Goal: Information Seeking & Learning: Learn about a topic

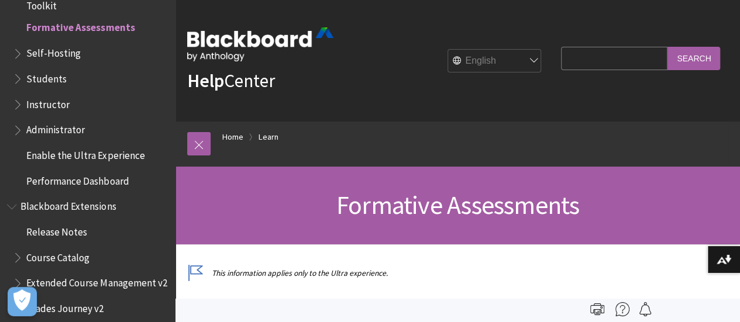
click at [644, 59] on input "Search Query" at bounding box center [614, 58] width 107 height 23
type input "gradebook"
click at [668, 47] on input "Search" at bounding box center [694, 58] width 53 height 23
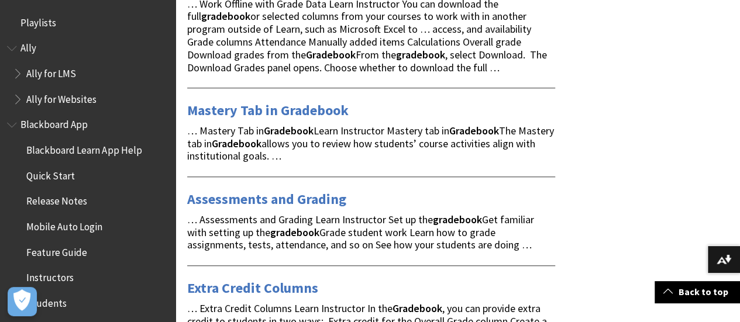
scroll to position [410, 0]
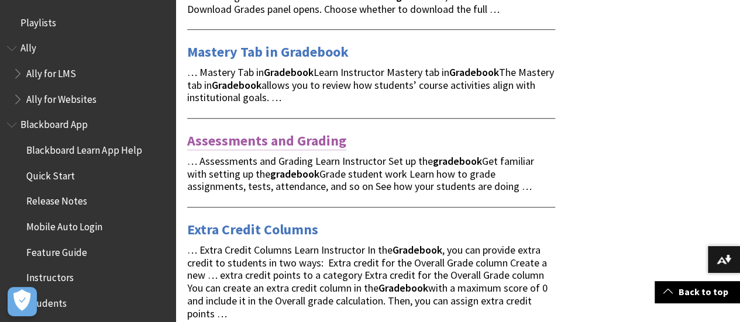
click at [263, 138] on link "Assessments and Grading" at bounding box center [266, 141] width 159 height 19
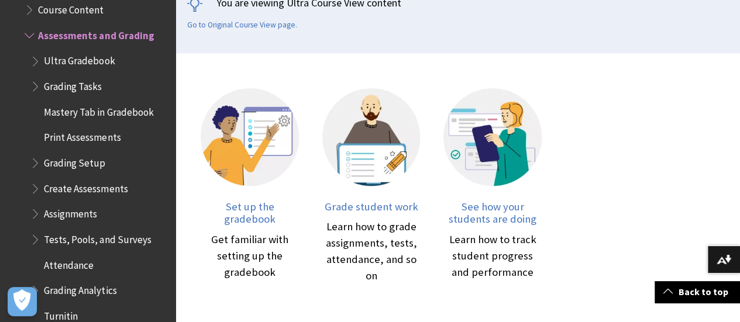
scroll to position [293, 0]
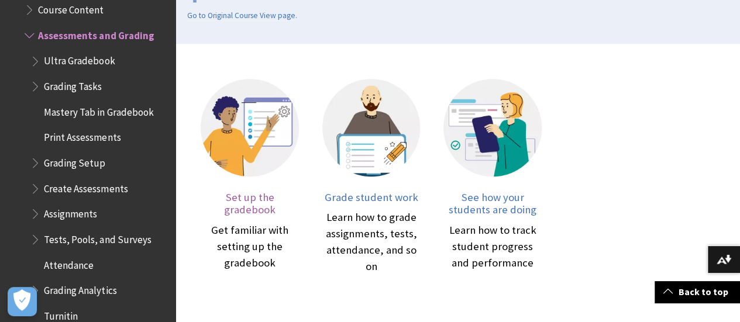
click at [274, 222] on div "Get familiar with setting up the gradebook" at bounding box center [250, 246] width 98 height 49
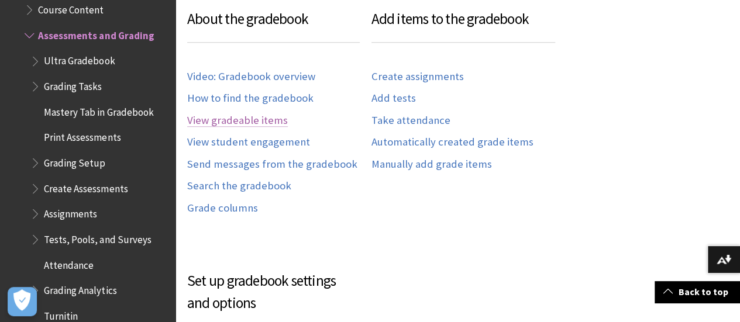
click at [268, 128] on link "View gradeable items" at bounding box center [237, 120] width 101 height 13
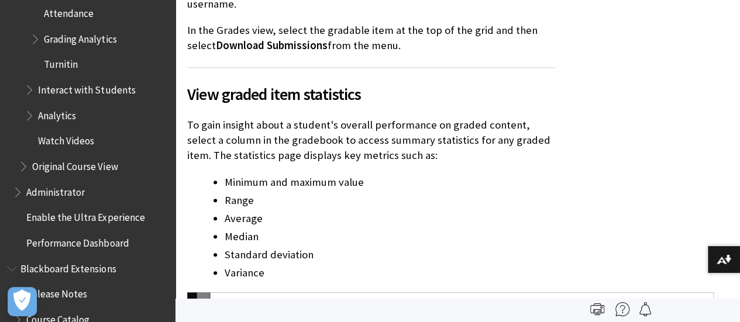
scroll to position [2215, 0]
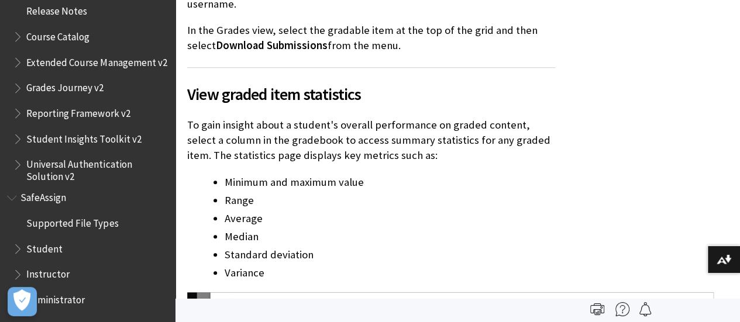
click at [39, 248] on span "Student" at bounding box center [44, 247] width 36 height 16
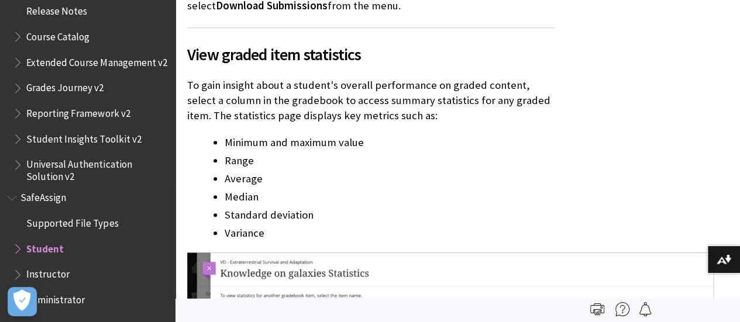
scroll to position [7023, 0]
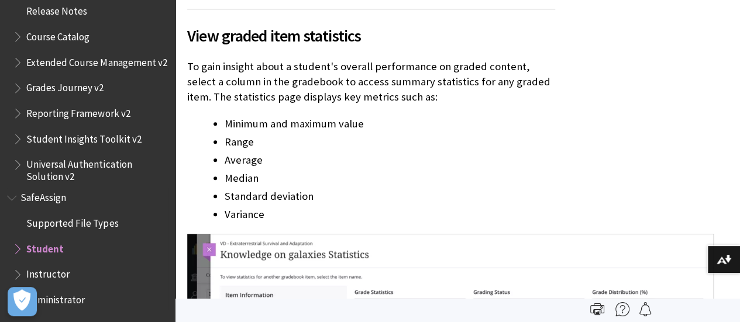
click at [18, 245] on span "Book outline for Blackboard SafeAssign" at bounding box center [19, 246] width 12 height 15
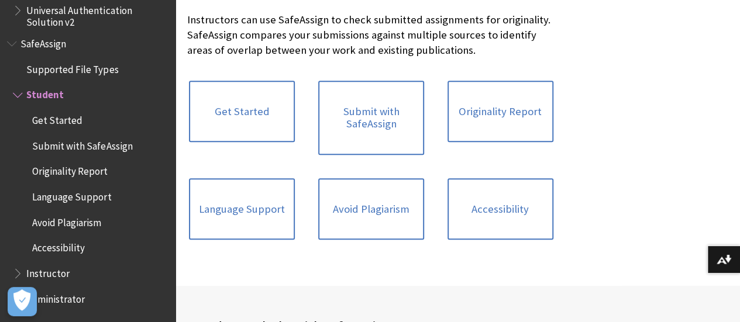
scroll to position [293, 0]
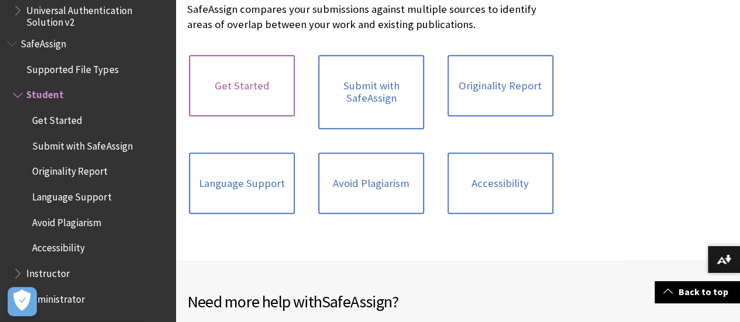
click at [246, 94] on link "Get Started" at bounding box center [242, 86] width 106 height 62
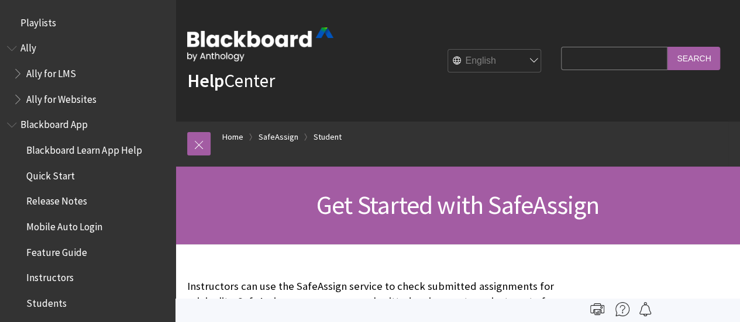
scroll to position [1458, 0]
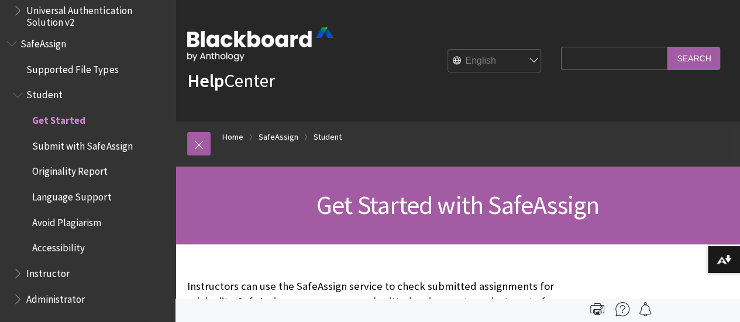
click at [199, 84] on strong "Help" at bounding box center [205, 80] width 37 height 23
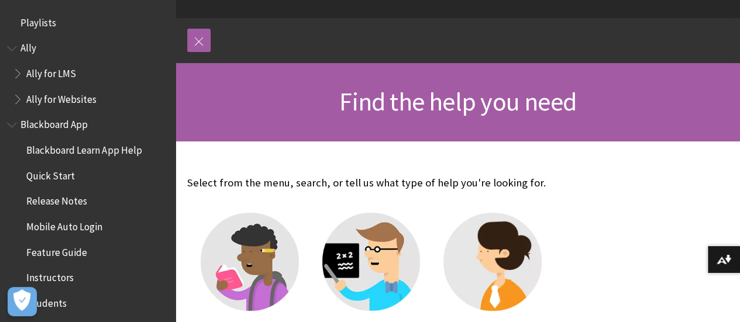
scroll to position [234, 0]
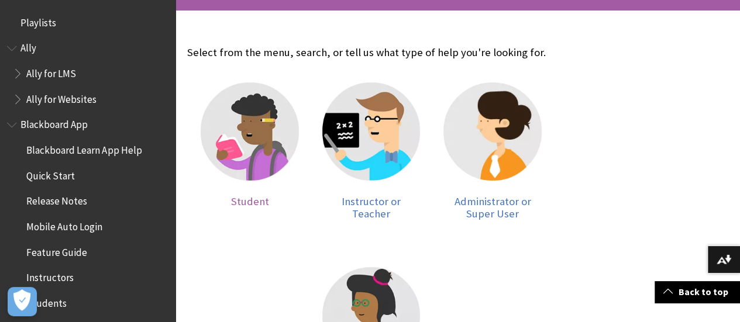
click at [258, 105] on img at bounding box center [250, 132] width 98 height 98
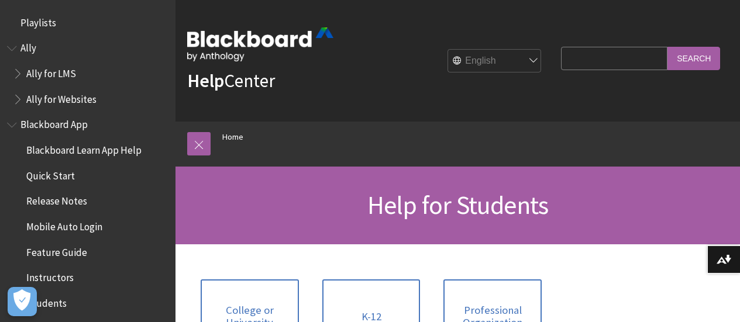
scroll to position [176, 0]
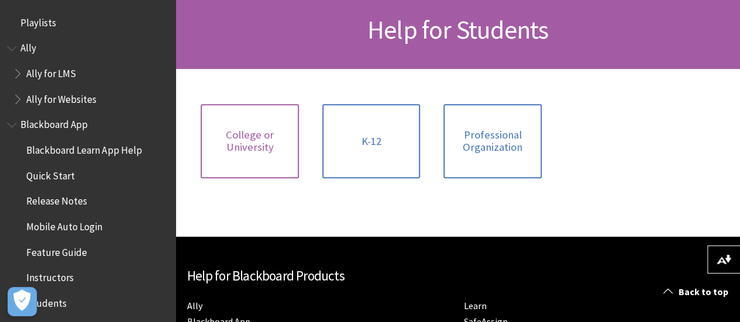
click at [276, 145] on span "College or University" at bounding box center [250, 141] width 84 height 25
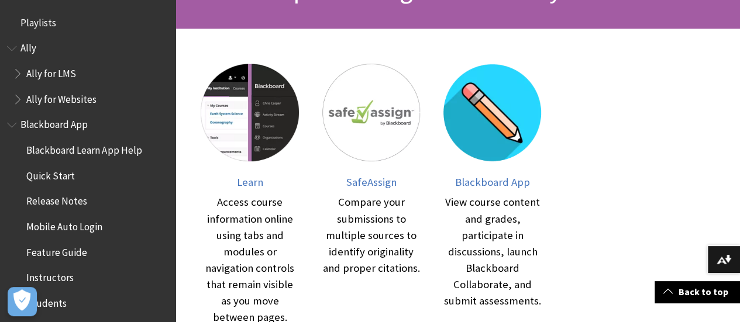
scroll to position [234, 0]
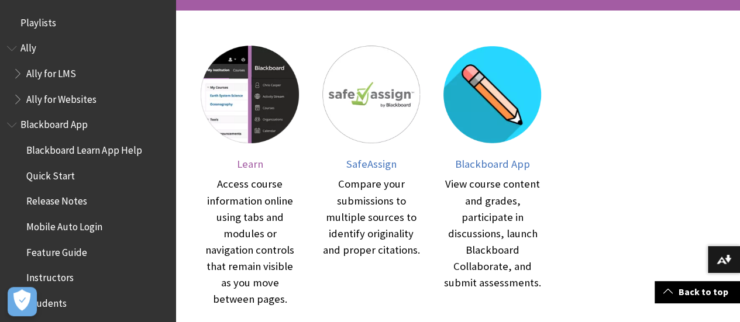
click at [247, 84] on img at bounding box center [250, 95] width 98 height 98
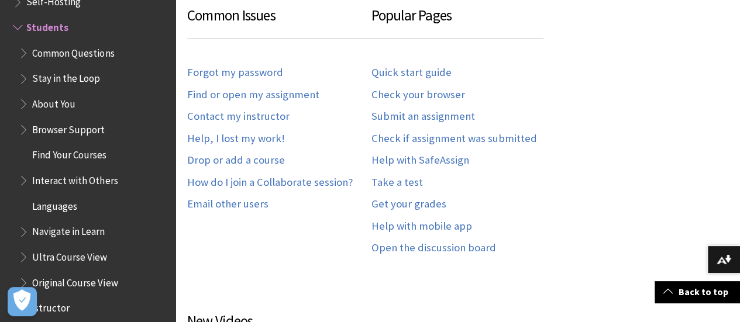
scroll to position [702, 0]
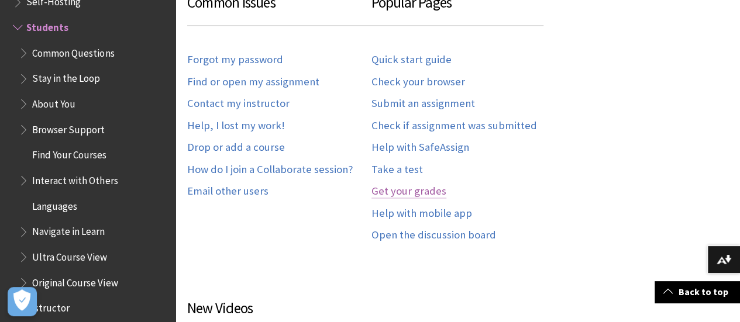
click at [423, 190] on link "Get your grades" at bounding box center [409, 191] width 75 height 13
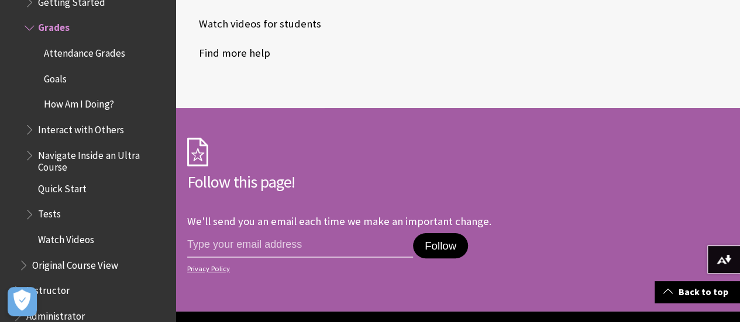
scroll to position [4448, 0]
